Goal: Task Accomplishment & Management: Manage account settings

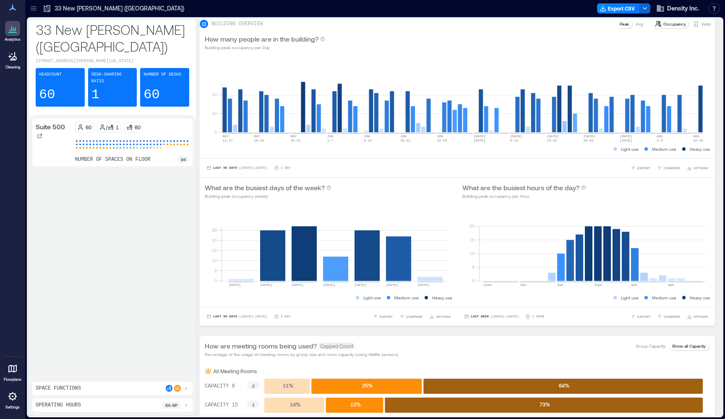
click at [14, 399] on icon at bounding box center [13, 396] width 10 height 10
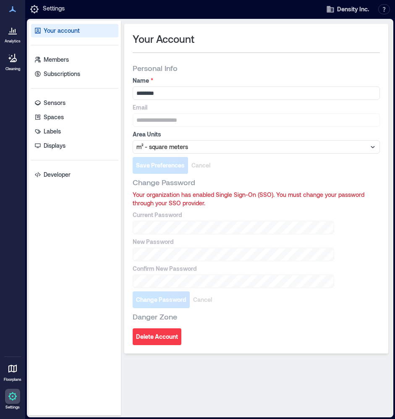
click at [11, 395] on icon at bounding box center [13, 396] width 10 height 10
